Goal: Check status: Check status

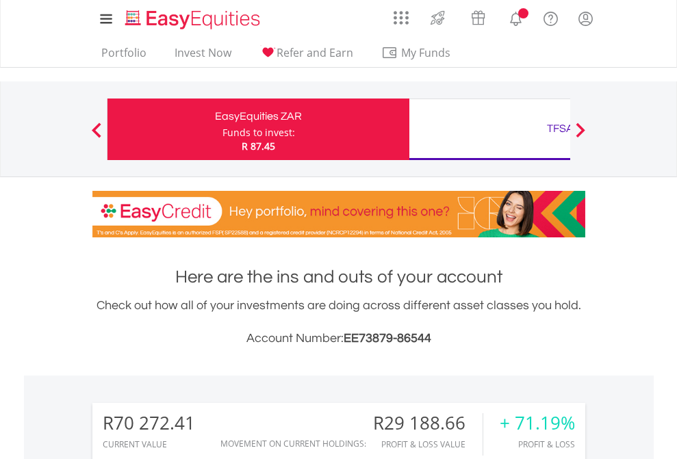
scroll to position [131, 215]
click at [223, 129] on div "Funds to invest:" at bounding box center [259, 133] width 73 height 14
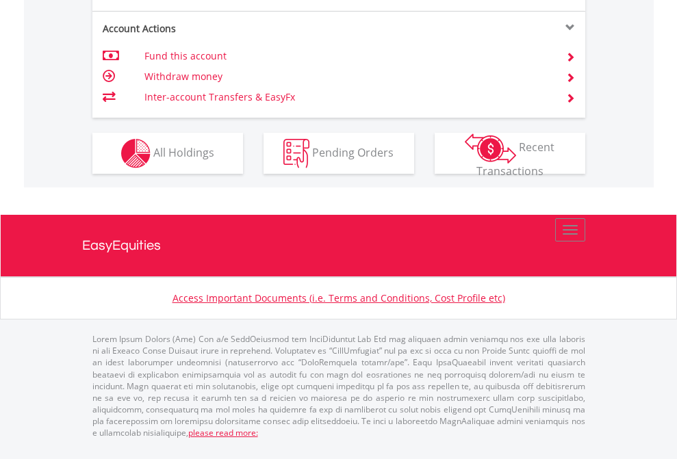
scroll to position [1340, 0]
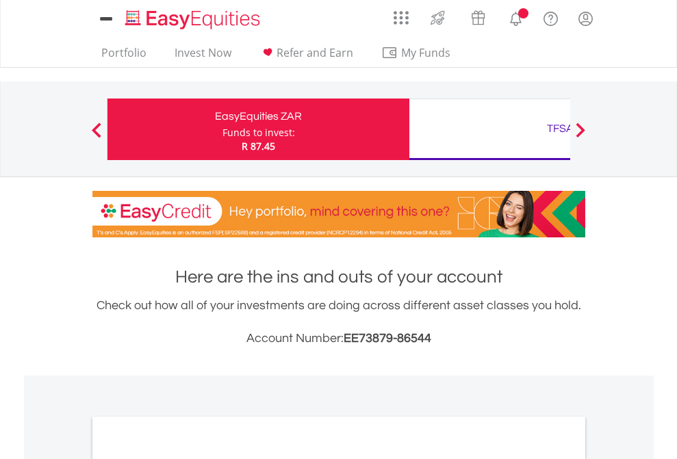
scroll to position [823, 0]
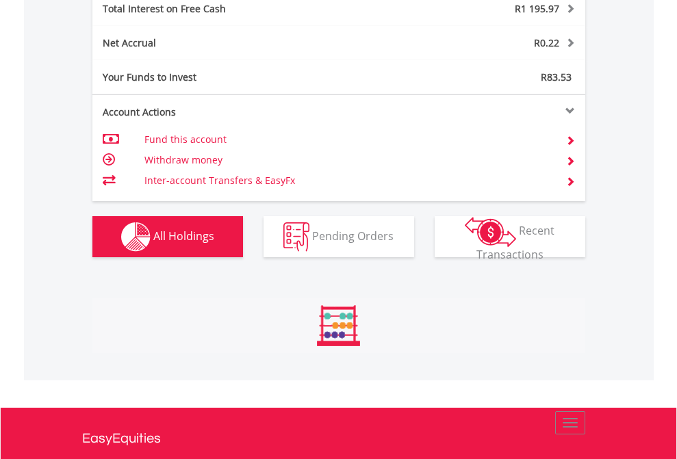
scroll to position [131, 215]
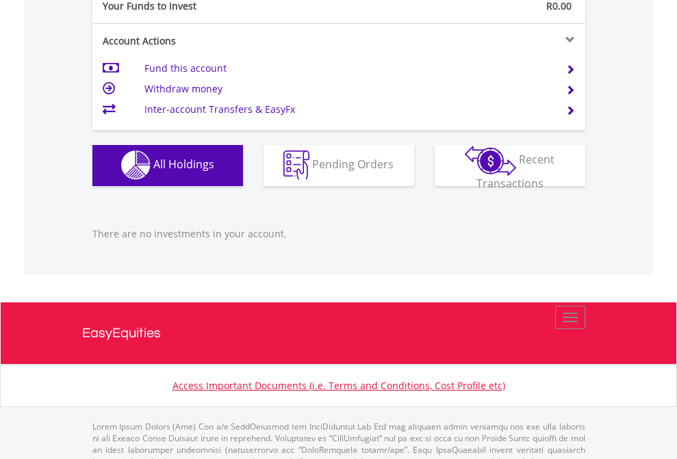
scroll to position [1356, 0]
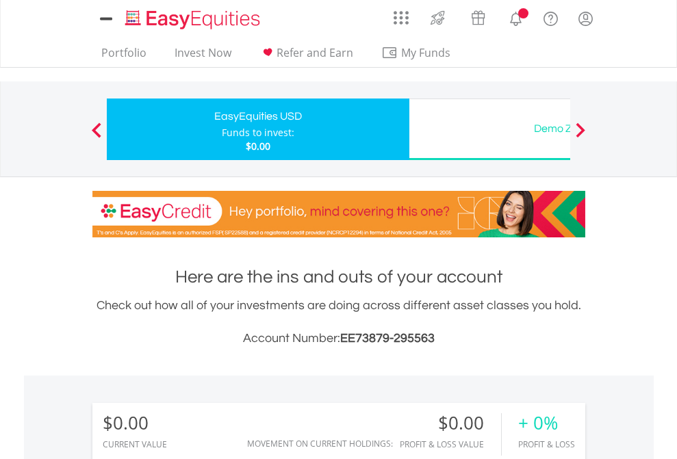
scroll to position [131, 215]
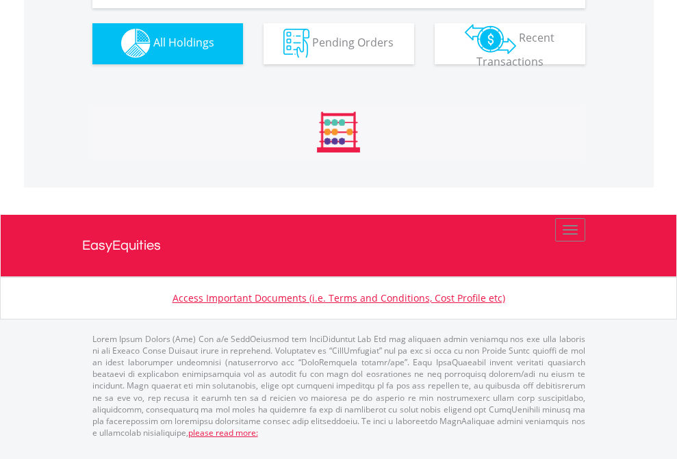
scroll to position [1356, 0]
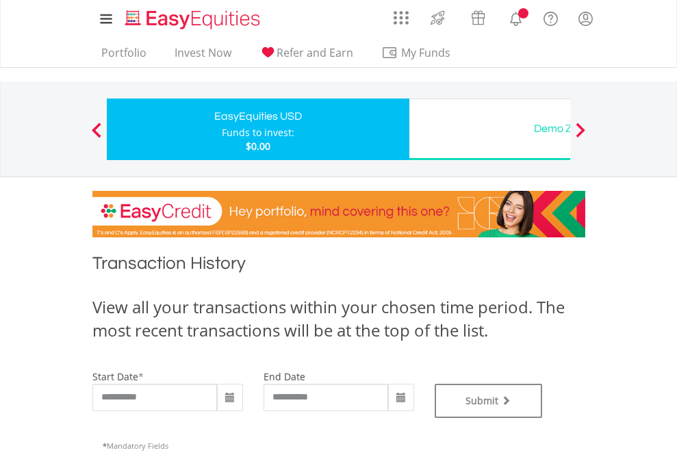
type input "**********"
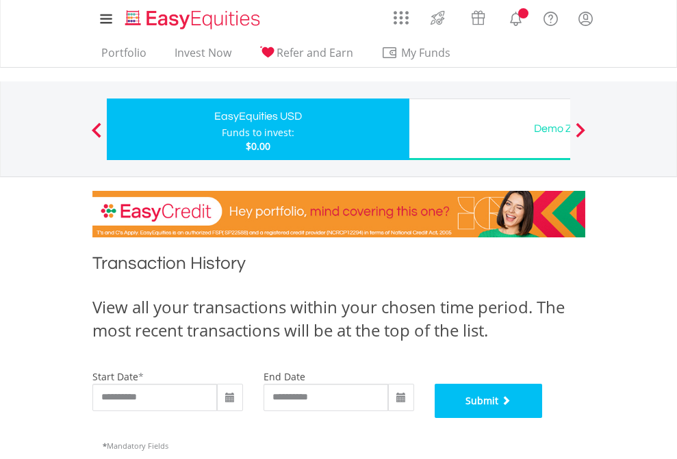
click at [543, 418] on button "Submit" at bounding box center [489, 401] width 108 height 34
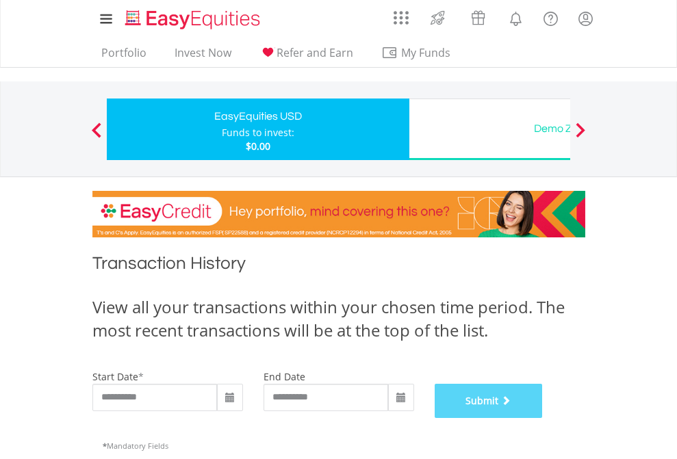
scroll to position [555, 0]
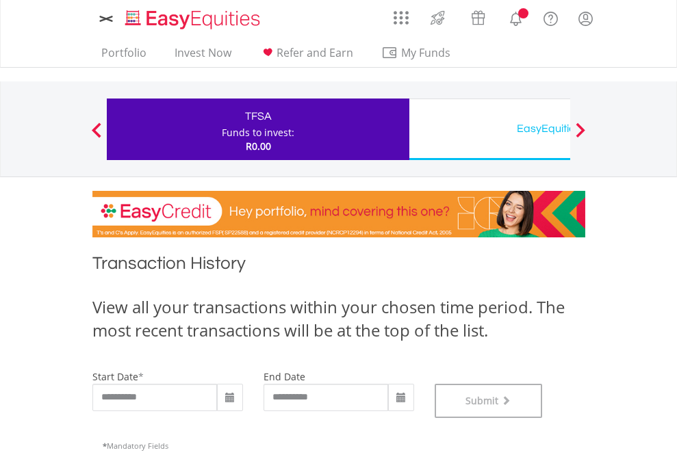
scroll to position [555, 0]
click at [490, 129] on div "EasyEquities USD" at bounding box center [561, 128] width 286 height 19
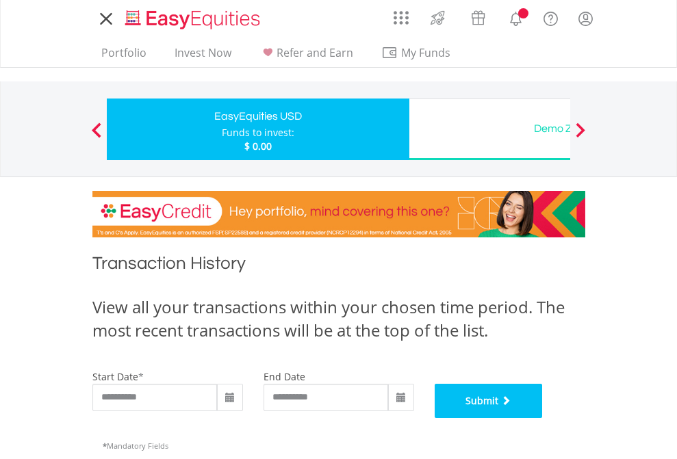
click at [543, 418] on button "Submit" at bounding box center [489, 401] width 108 height 34
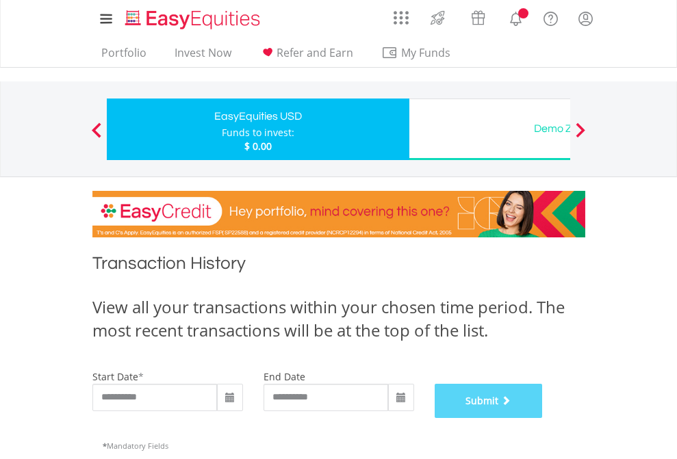
scroll to position [555, 0]
